Goal: Find specific page/section

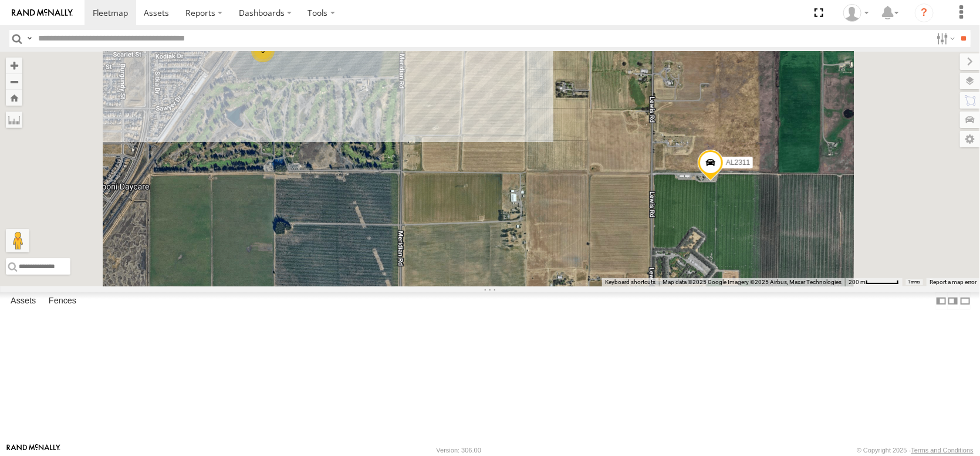
drag, startPoint x: 461, startPoint y: 164, endPoint x: 494, endPoint y: 263, distance: 104.5
click at [494, 263] on div "FRONTLOADER JD344H AL2286 AL2228 AL2311 3 AL2250" at bounding box center [490, 169] width 980 height 235
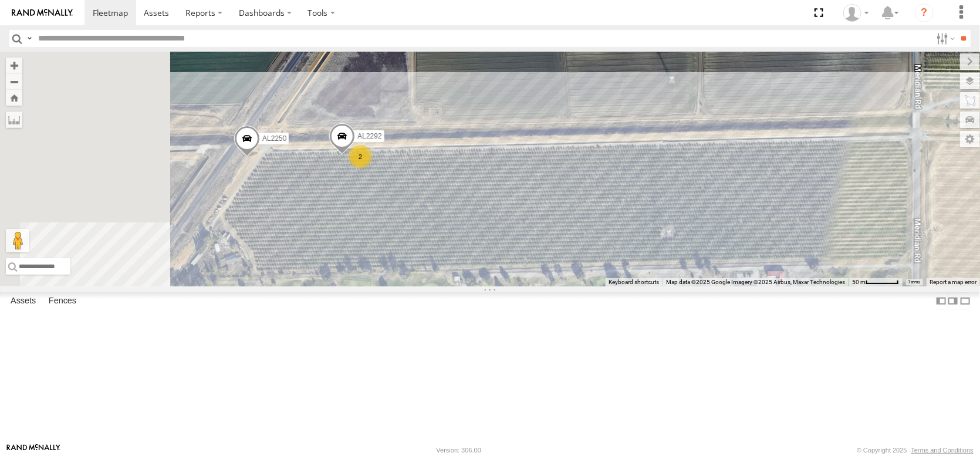
drag, startPoint x: 455, startPoint y: 281, endPoint x: 552, endPoint y: 268, distance: 98.2
click at [552, 268] on div "FRONTLOADER JD344H AL2286 AL2228 AL2311 AL2250 2 AL2292" at bounding box center [490, 169] width 980 height 235
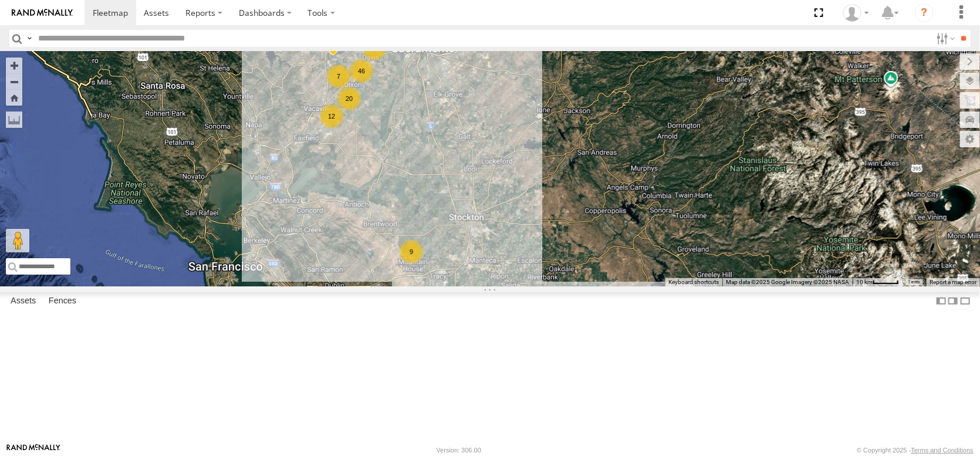
drag, startPoint x: 538, startPoint y: 204, endPoint x: 590, endPoint y: 273, distance: 86.6
click at [590, 273] on div "FRONTLOADER JD344H AL2286 AL2357 46 AL2256 8 9 20 7 2 12 16 6 3 3 AL2287" at bounding box center [490, 169] width 980 height 235
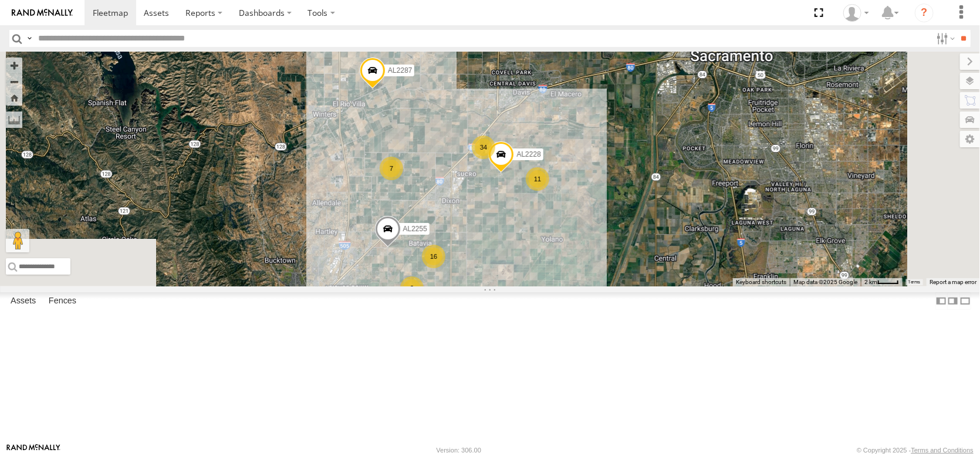
drag, startPoint x: 544, startPoint y: 191, endPoint x: 563, endPoint y: 277, distance: 88.0
click at [566, 275] on div "FRONTLOADER JD344H AL2286 AL2256 AL2287 34 11 16 7 2 4 2 AL2228 6 AL2255 AL2311" at bounding box center [490, 169] width 980 height 235
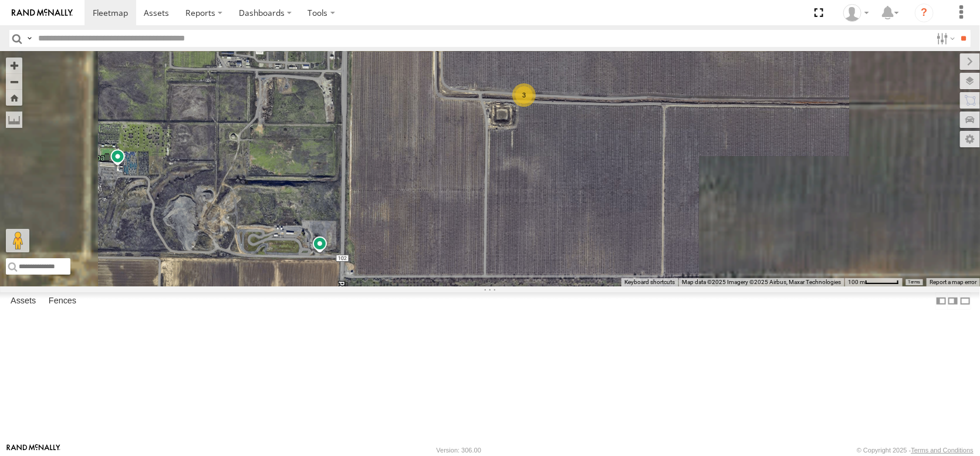
drag, startPoint x: 689, startPoint y: 122, endPoint x: 665, endPoint y: 270, distance: 149.8
click at [665, 271] on div "FRONTLOADER JD344H AL2286 AL2256 AL2287 AL2228 AL2255 AL2311 AL2269 3" at bounding box center [490, 169] width 980 height 235
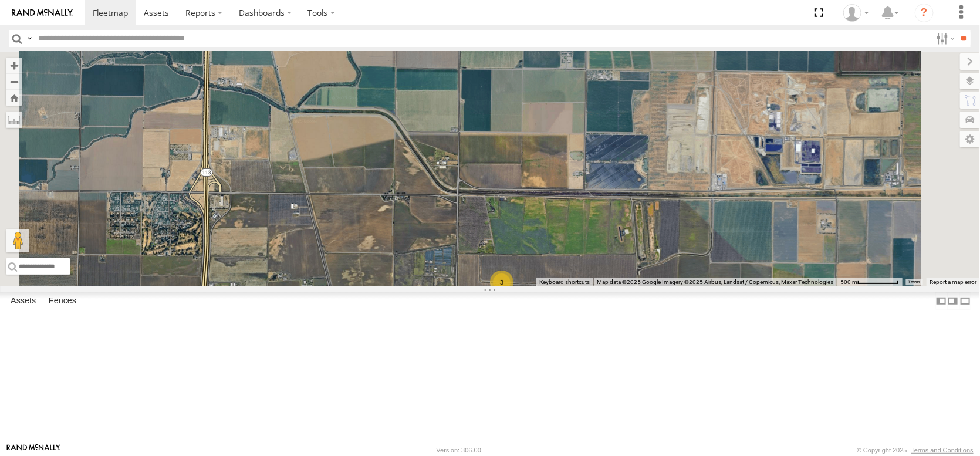
drag, startPoint x: 603, startPoint y: 180, endPoint x: 605, endPoint y: 368, distance: 187.8
click at [606, 286] on div "FRONTLOADER JD344H AL2286 AL2256 AL2287 AL2228 AL2255 AL2311 AL2269 3" at bounding box center [490, 169] width 980 height 235
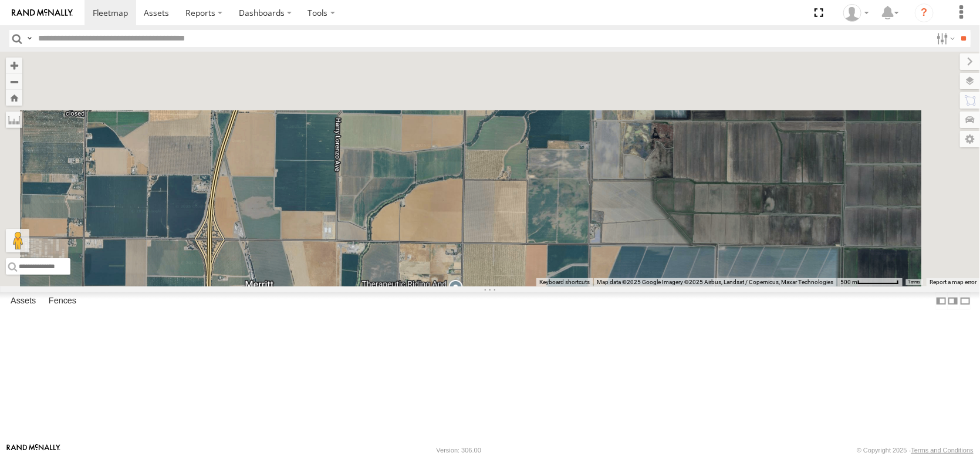
drag, startPoint x: 630, startPoint y: 232, endPoint x: 630, endPoint y: 383, distance: 150.3
click at [630, 286] on div "FRONTLOADER JD344H AL2286 AL2256 AL2287 AL2228 AL2255 AL2311 AL2269 3" at bounding box center [490, 169] width 980 height 235
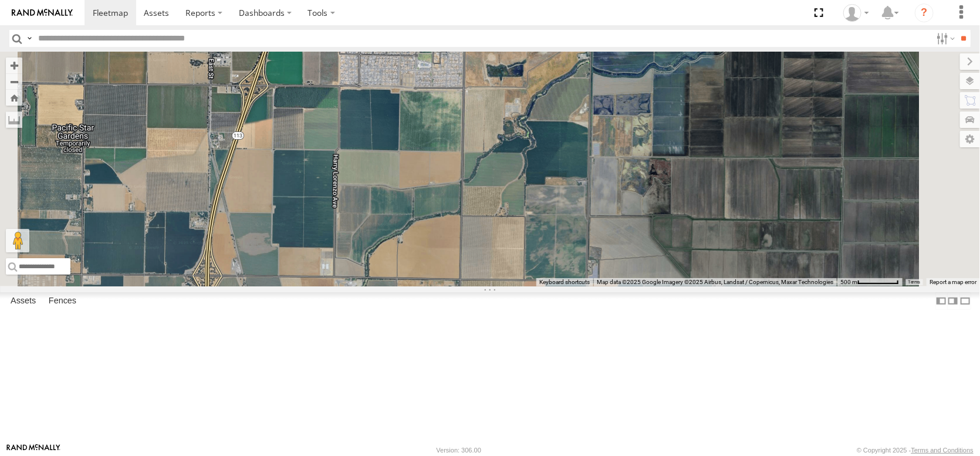
drag, startPoint x: 639, startPoint y: 245, endPoint x: 622, endPoint y: 410, distance: 165.2
click at [622, 286] on div "FRONTLOADER JD344H AL2286 AL2256 AL2287 AL2228 AL2255 AL2311 AL2269 3" at bounding box center [490, 169] width 980 height 235
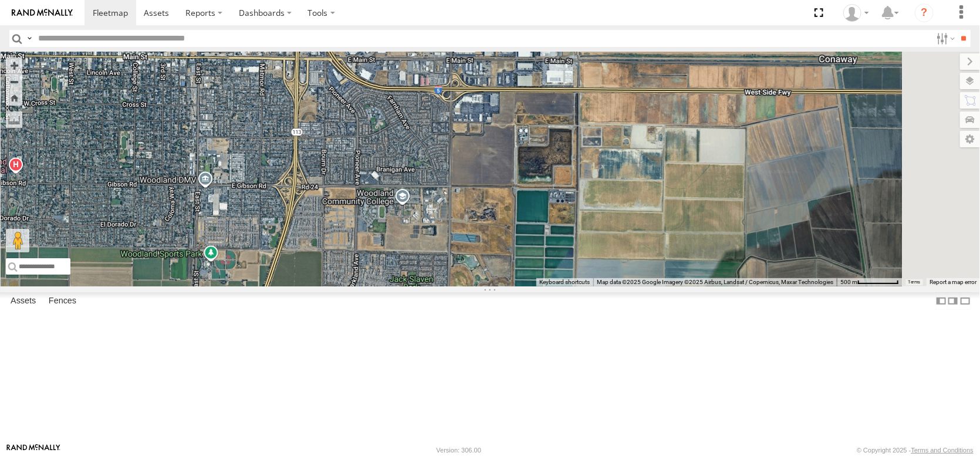
drag, startPoint x: 616, startPoint y: 334, endPoint x: 608, endPoint y: 414, distance: 80.8
click at [608, 286] on div "FRONTLOADER JD344H AL2286 AL2256 AL2287 AL2228 AL2255 AL2311 AL2269 3" at bounding box center [490, 169] width 980 height 235
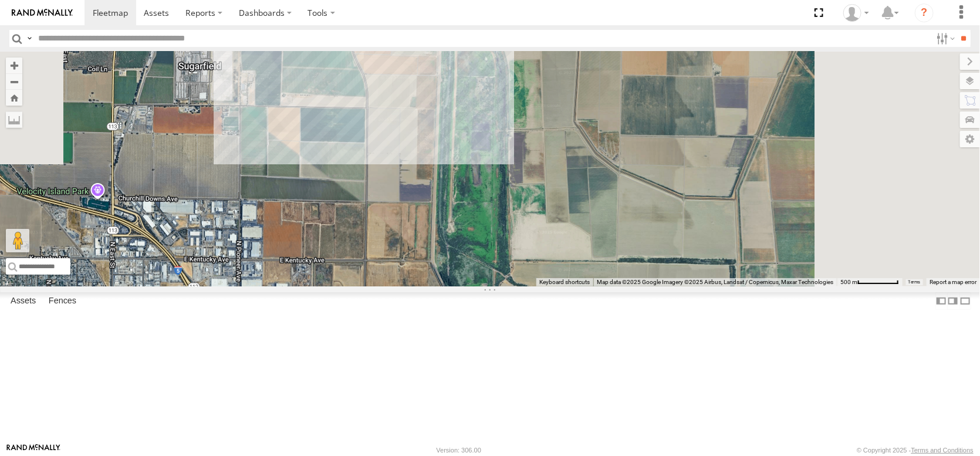
drag, startPoint x: 630, startPoint y: 247, endPoint x: 554, endPoint y: 428, distance: 196.8
click at [554, 286] on div "FRONTLOADER JD344H AL2286 AL2256 AL2287 AL2228 AL2255 AL2311 AL2269 3" at bounding box center [490, 169] width 980 height 235
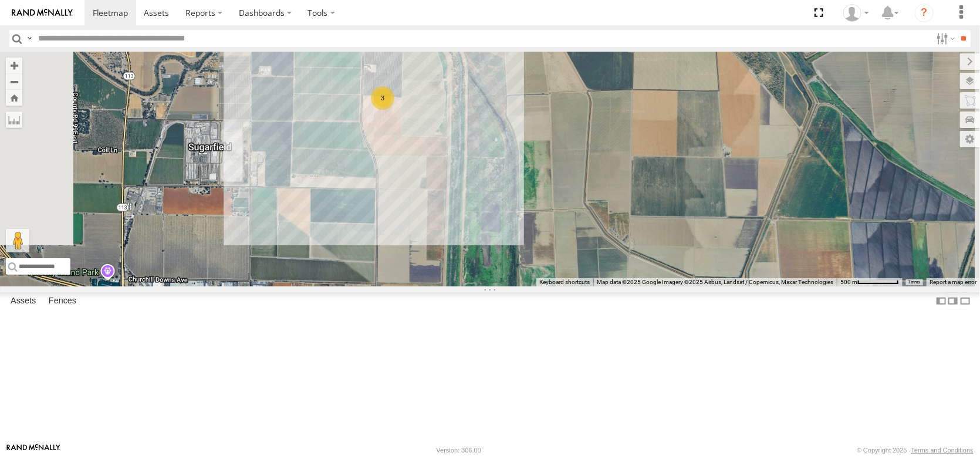
drag, startPoint x: 559, startPoint y: 251, endPoint x: 575, endPoint y: 346, distance: 96.4
click at [575, 286] on div "FRONTLOADER JD344H AL2286 AL2256 AL2287 AL2228 AL2255 AL2311 AL2269 3 3 PT2431" at bounding box center [490, 169] width 980 height 235
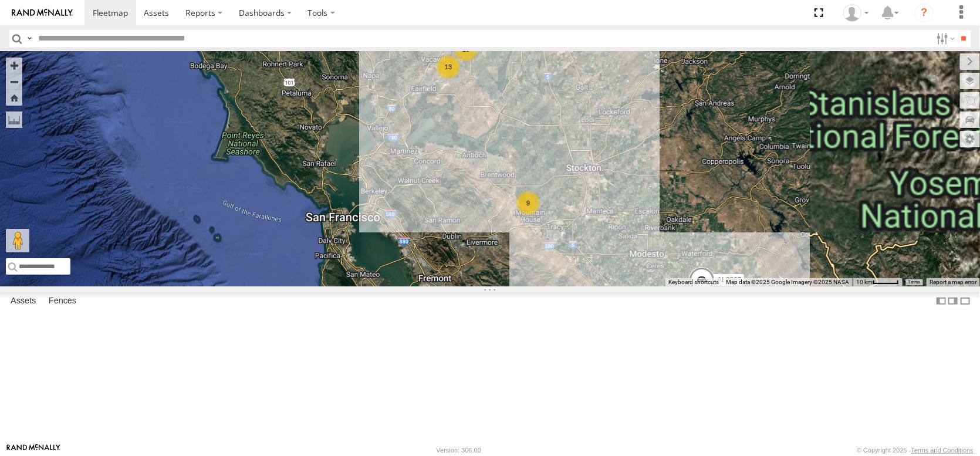
drag, startPoint x: 654, startPoint y: 203, endPoint x: 540, endPoint y: 242, distance: 121.2
click at [541, 242] on div "FRONTLOADER JD344H AL2286 AL2367 46 9 19 7 13 AL2281 AL2269 3 AL2287" at bounding box center [490, 169] width 980 height 235
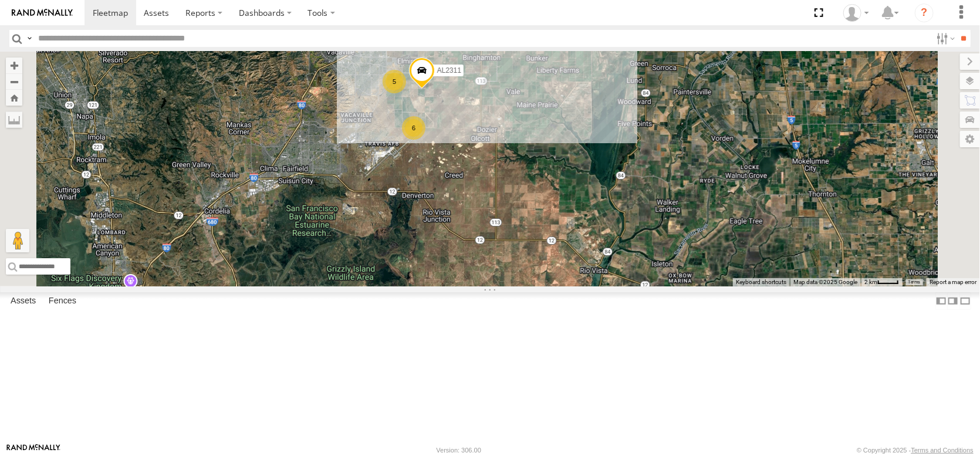
drag, startPoint x: 593, startPoint y: 127, endPoint x: 573, endPoint y: 257, distance: 130.7
click at [573, 257] on div "FRONTLOADER JD344H AL2286 AL2367 AL2281 AL2287 5 6 AL2311" at bounding box center [490, 169] width 980 height 235
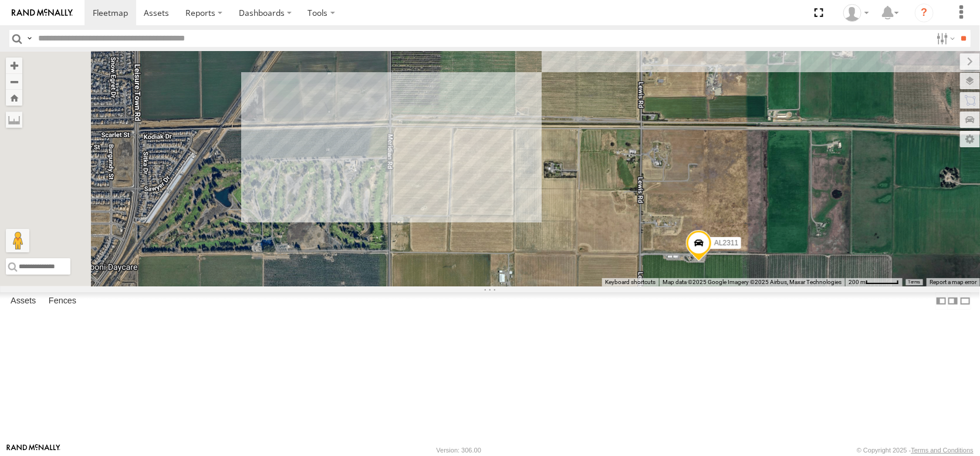
drag, startPoint x: 517, startPoint y: 214, endPoint x: 622, endPoint y: 210, distance: 104.6
click at [622, 210] on div "FRONTLOADER JD344H AL2286 AL2367 AL2281 AL2287 AL2311" at bounding box center [490, 169] width 980 height 235
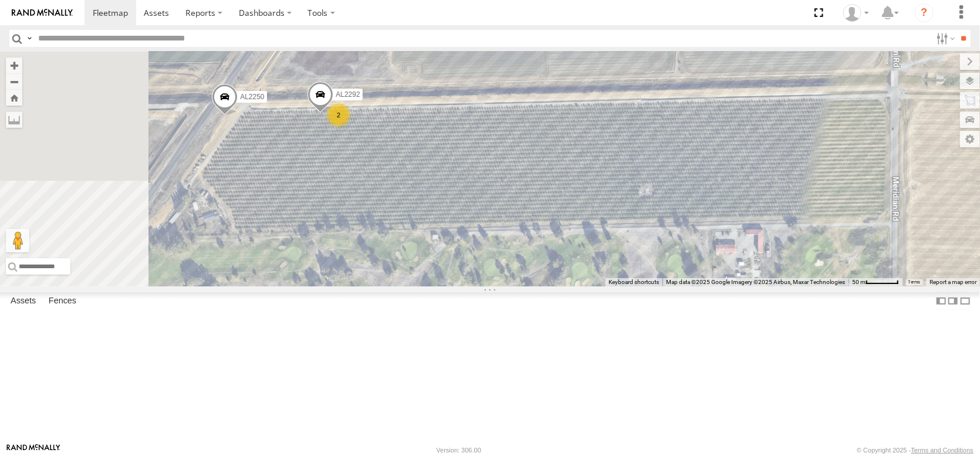
drag, startPoint x: 514, startPoint y: 234, endPoint x: 570, endPoint y: 214, distance: 59.2
click at [570, 214] on div "FRONTLOADER JD344H AL2286 AL2367 AL2281 AL2287 AL2311 2 AL2250 AL2292" at bounding box center [490, 169] width 980 height 235
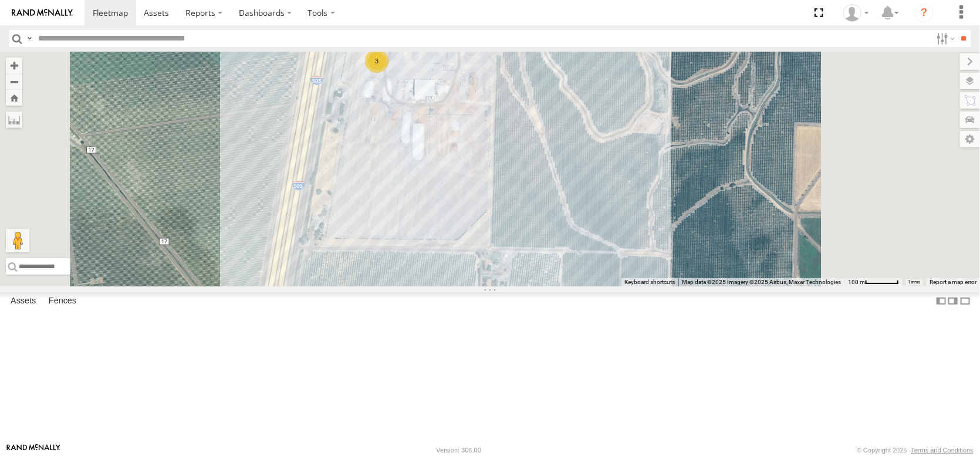
drag, startPoint x: 585, startPoint y: 133, endPoint x: 552, endPoint y: 276, distance: 146.5
click at [552, 276] on div "AL2367 FRONTLOADER JD344H AL2286 AL2252 AL2364 AL2269 AL2287 3" at bounding box center [490, 169] width 980 height 235
